Goal: Find contact information: Find contact information

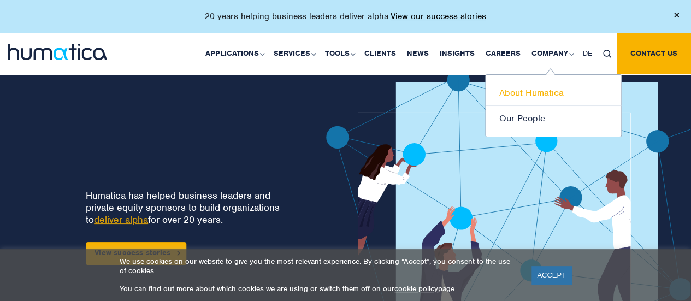
click at [532, 93] on link "About Humatica" at bounding box center [552, 93] width 135 height 26
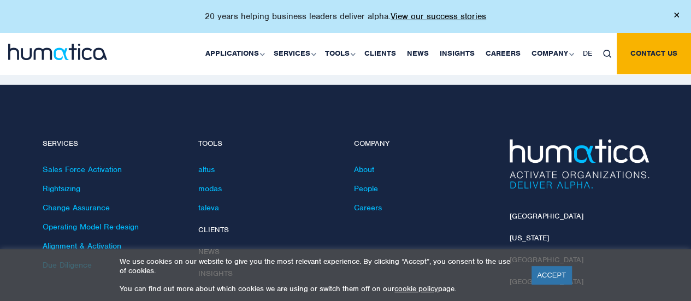
scroll to position [2691, 0]
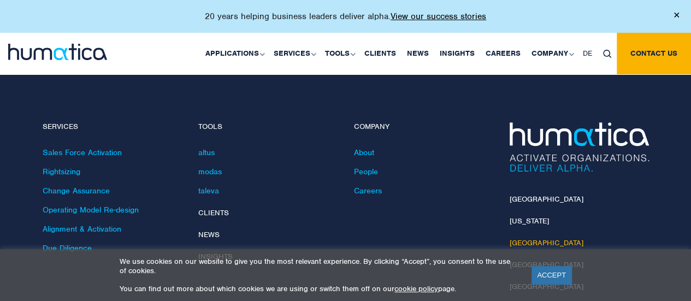
click at [515, 238] on link "[GEOGRAPHIC_DATA]" at bounding box center [546, 242] width 74 height 9
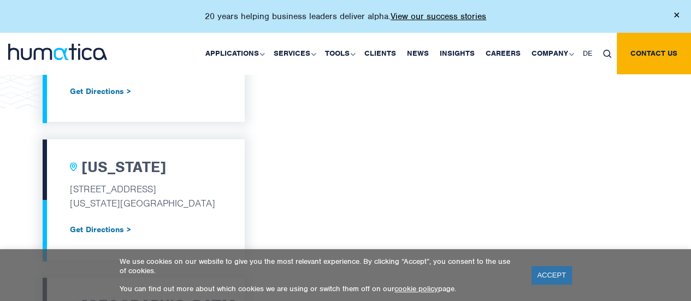
scroll to position [578, 0]
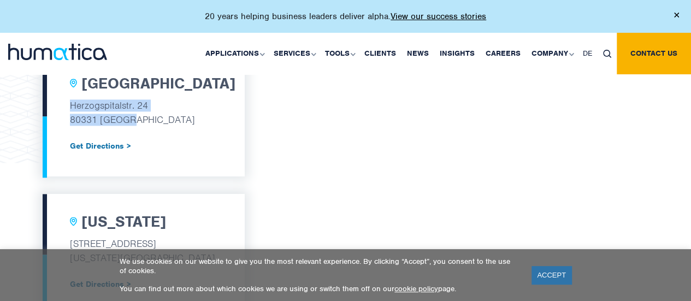
drag, startPoint x: 133, startPoint y: 123, endPoint x: 71, endPoint y: 108, distance: 64.0
click at [71, 108] on div "Munich Herzogspitalstr. 24 80331 Munich Get Directions >" at bounding box center [144, 116] width 202 height 121
copy div "Herzogspitalstr. 24 80331 Munich"
